Goal: Task Accomplishment & Management: Use online tool/utility

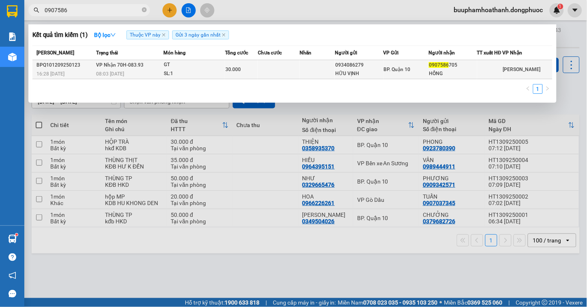
type input "0907586"
click at [110, 68] on span "VP Nhận 70H-083.93" at bounding box center [119, 65] width 47 height 6
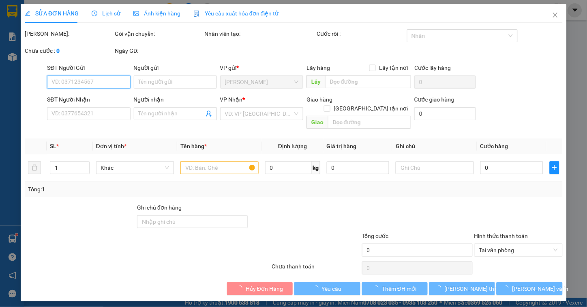
type input "0934086279"
type input "HỮU VỊNH"
type input "0907586705"
type input "HỒNG"
type input "30.000"
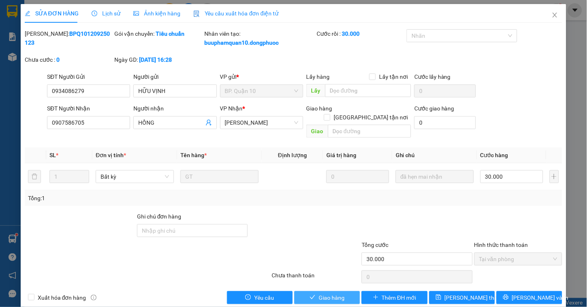
click at [324, 293] on span "Giao hàng" at bounding box center [332, 297] width 26 height 9
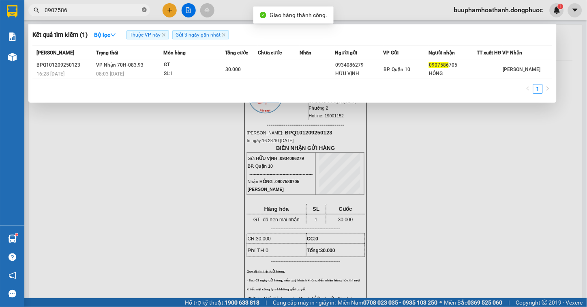
click at [146, 9] on icon "close-circle" at bounding box center [144, 9] width 5 height 5
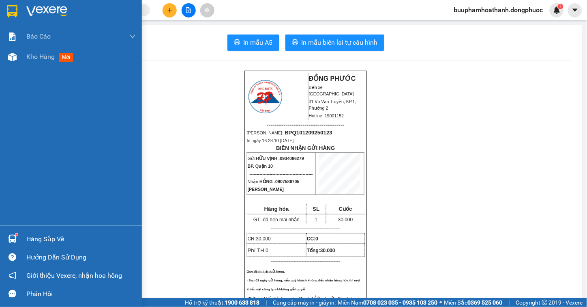
click at [34, 244] on div "Hàng sắp về" at bounding box center [80, 239] width 109 height 12
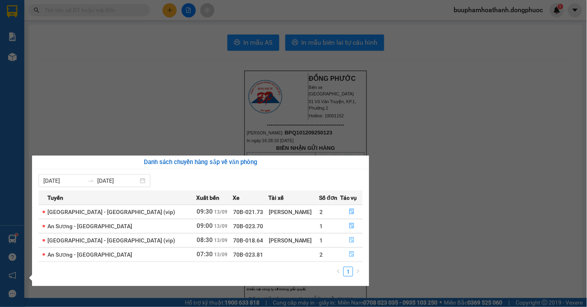
drag, startPoint x: 350, startPoint y: 255, endPoint x: 347, endPoint y: 244, distance: 11.7
click at [347, 244] on tbody "[GEOGRAPHIC_DATA] - [GEOGRAPHIC_DATA] (vip) 09:30 [DATE] 70B-021.73 [PERSON_NAM…" at bounding box center [201, 232] width 324 height 57
click at [349, 253] on icon "file-done" at bounding box center [352, 254] width 6 height 6
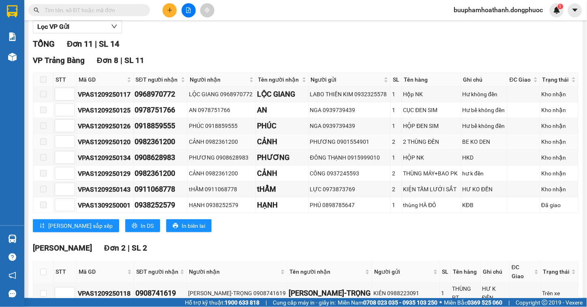
scroll to position [180, 0]
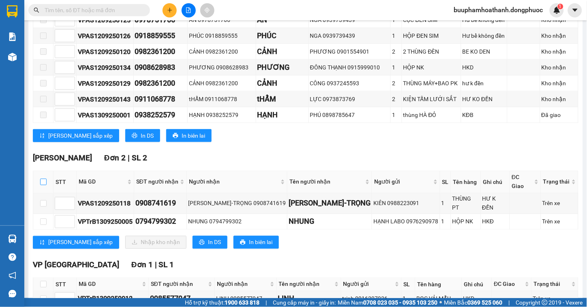
click at [43, 185] on input "checkbox" at bounding box center [43, 181] width 6 height 6
checkbox input "true"
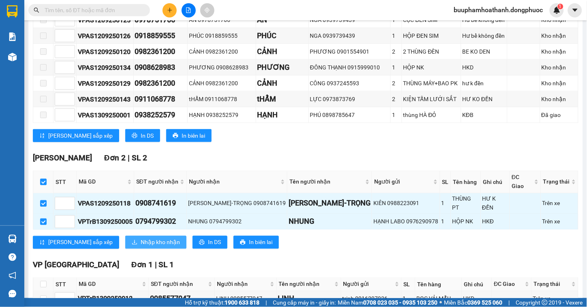
click at [141, 238] on span "Nhập kho nhận" at bounding box center [160, 242] width 39 height 9
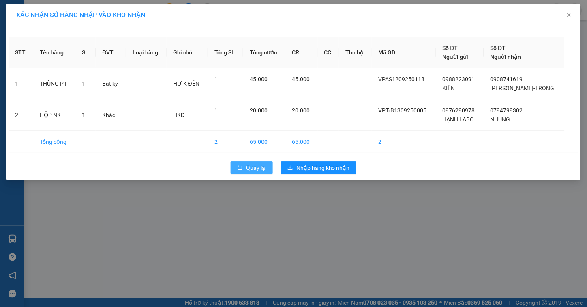
click at [254, 170] on span "Quay lại" at bounding box center [256, 167] width 20 height 9
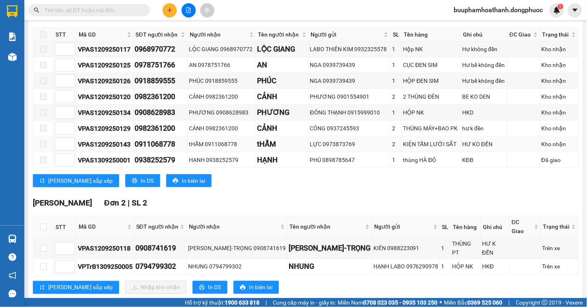
scroll to position [225, 0]
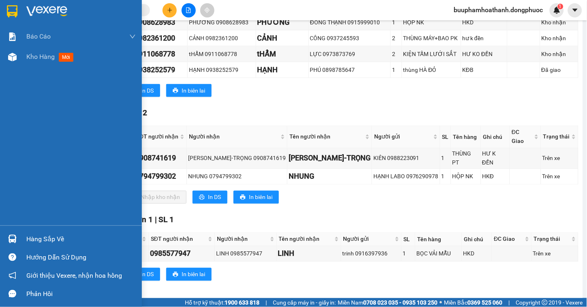
click at [37, 236] on div "Hàng sắp về" at bounding box center [80, 239] width 109 height 12
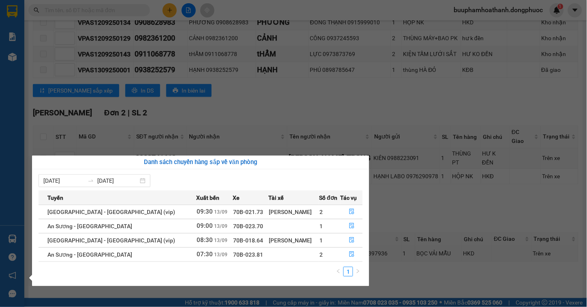
click at [246, 96] on section "Kết quả tìm kiếm ( 1 ) Bộ lọc Thuộc VP này Gửi 3 ngày gần nhất Mã ĐH Trạng thái…" at bounding box center [293, 153] width 587 height 307
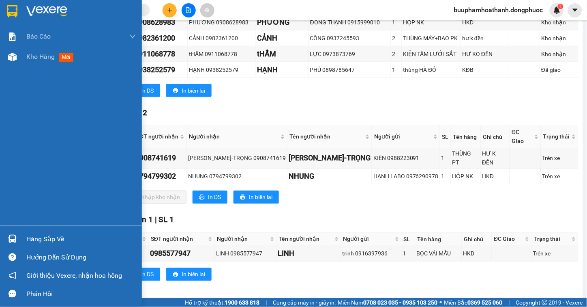
click at [29, 232] on div "Hàng sắp về" at bounding box center [71, 238] width 142 height 18
click at [11, 175] on div "Báo cáo Mẫu 1: Báo cáo dòng tiền Mẫu 1: Báo cáo dòng tiền theo nhân viên Mẫu 1:…" at bounding box center [71, 153] width 142 height 307
click at [36, 235] on div "Hàng sắp về" at bounding box center [80, 239] width 109 height 12
click at [16, 126] on div "Báo cáo Mẫu 1: Báo cáo dòng tiền Mẫu 1: Báo cáo dòng tiền theo nhân viên Mẫu 1:…" at bounding box center [71, 153] width 142 height 307
click at [39, 239] on div "Hàng sắp về" at bounding box center [80, 239] width 109 height 12
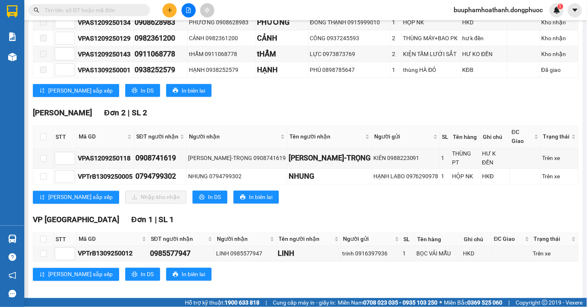
click at [257, 107] on section "Kết quả tìm kiếm ( 1 ) Bộ lọc Thuộc VP này Gửi 3 ngày gần nhất Mã ĐH Trạng thái…" at bounding box center [293, 153] width 587 height 307
